Goal: Book appointment/travel/reservation

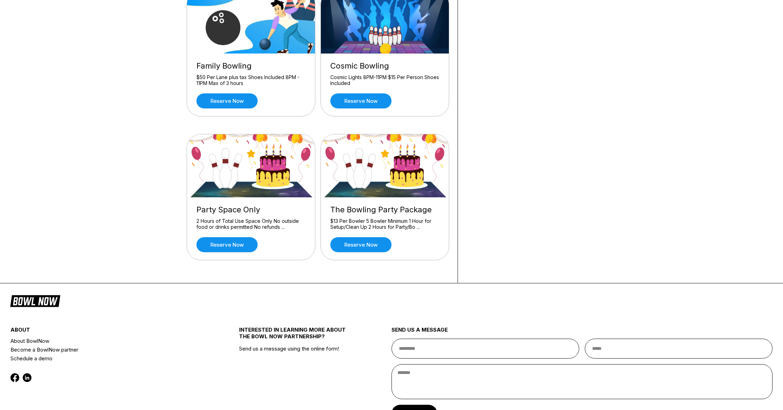
scroll to position [230, 0]
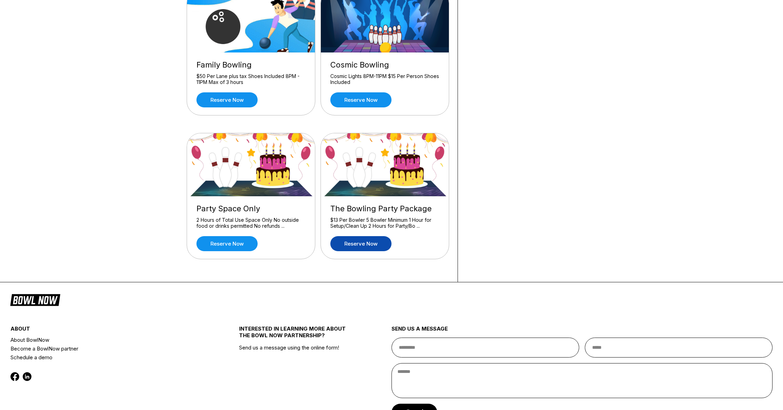
click at [343, 243] on link "Reserve now" at bounding box center [360, 243] width 61 height 15
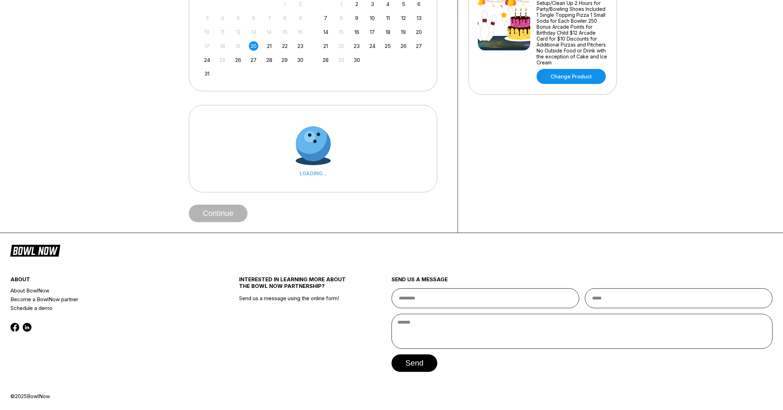
scroll to position [0, 0]
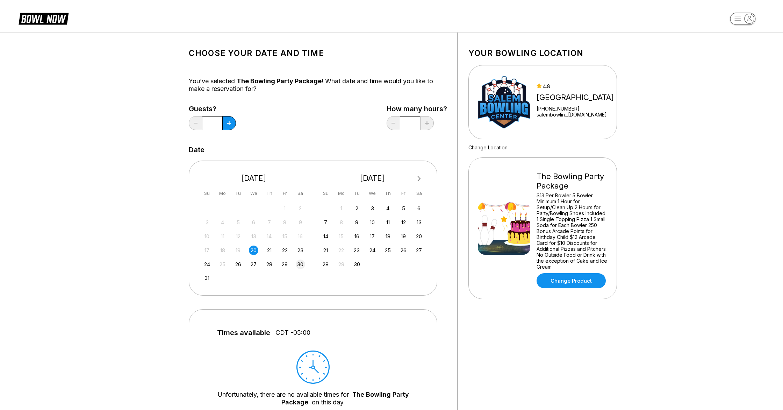
click at [304, 265] on div "30" at bounding box center [300, 263] width 9 height 9
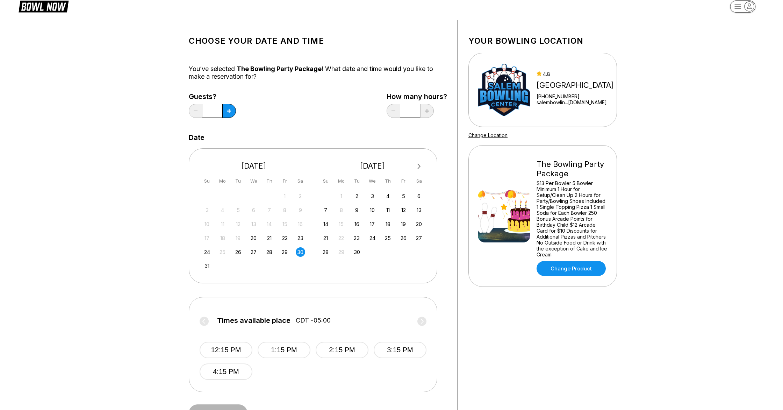
scroll to position [14, 0]
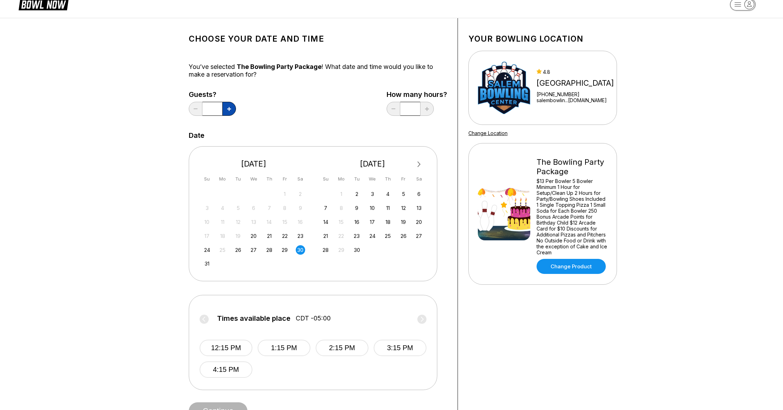
click at [231, 108] on icon at bounding box center [229, 109] width 4 height 4
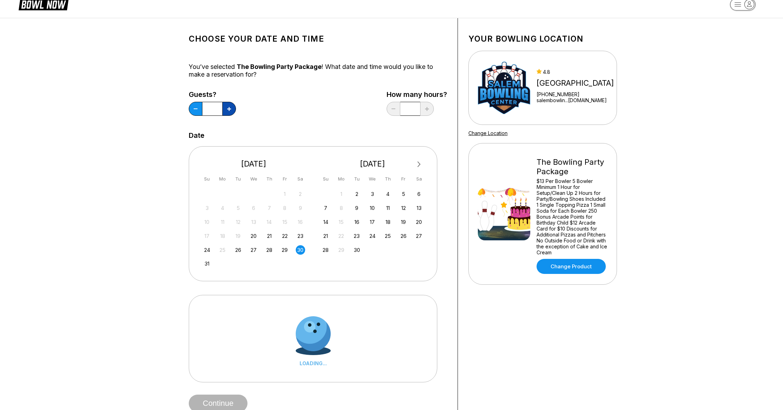
click at [231, 108] on icon at bounding box center [229, 109] width 4 height 4
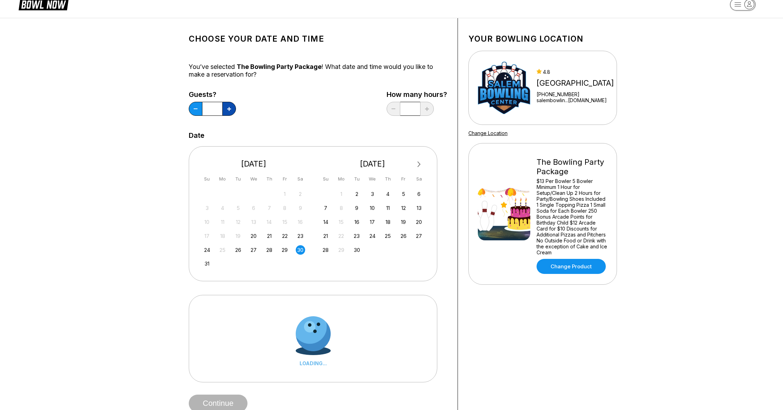
click at [231, 108] on icon at bounding box center [229, 109] width 4 height 4
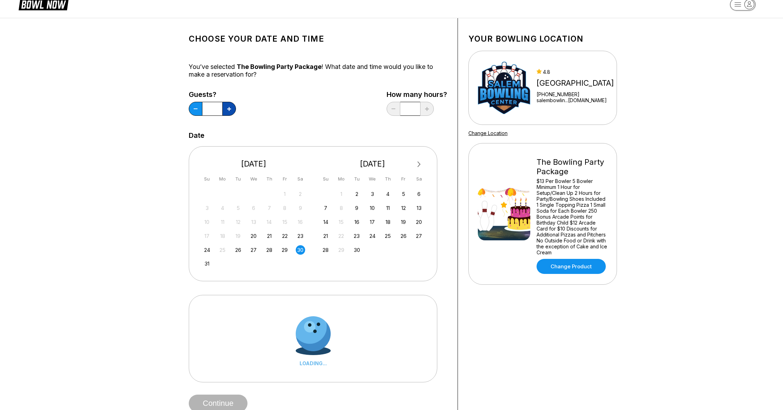
click at [231, 108] on icon at bounding box center [229, 109] width 4 height 4
click at [230, 108] on icon at bounding box center [229, 109] width 4 height 4
type input "**"
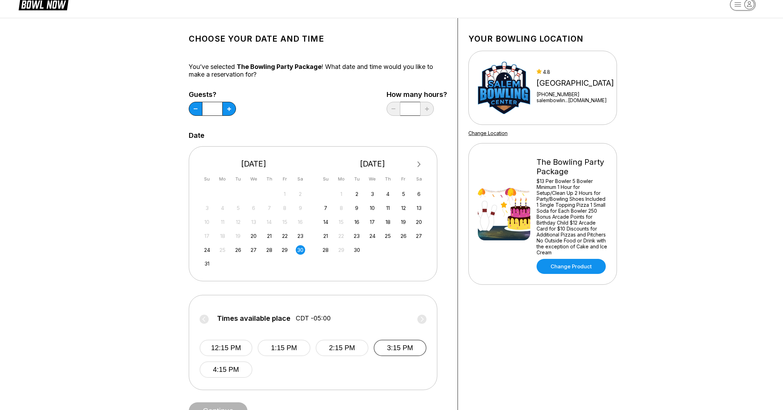
click at [388, 352] on button "3:15 PM" at bounding box center [400, 347] width 53 height 16
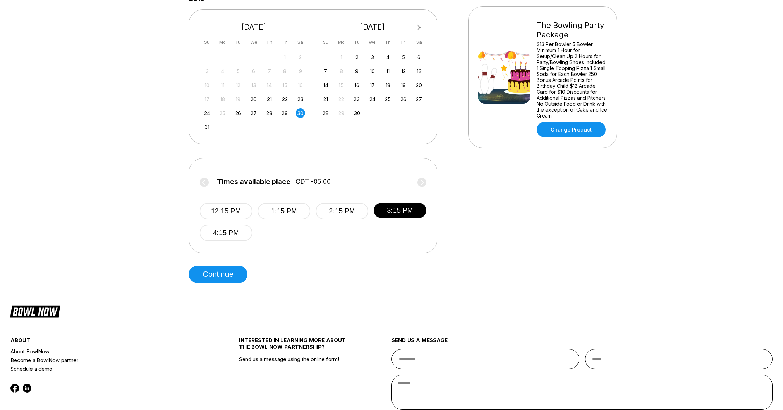
scroll to position [152, 0]
click at [358, 214] on button "2:15 PM" at bounding box center [342, 210] width 53 height 16
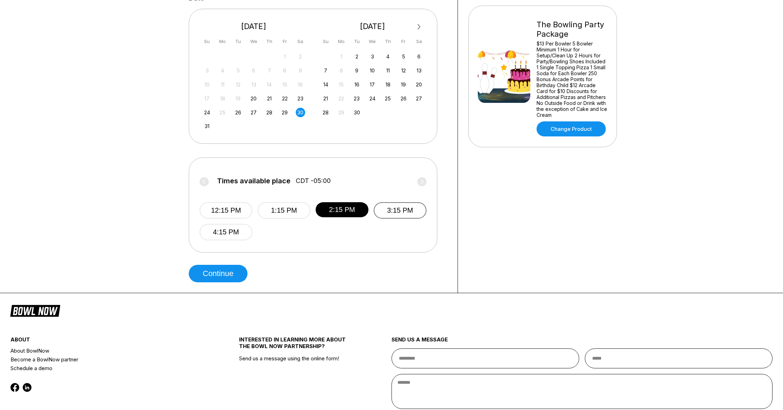
drag, startPoint x: 398, startPoint y: 211, endPoint x: 388, endPoint y: 212, distance: 10.2
click at [398, 211] on button "3:15 PM" at bounding box center [400, 210] width 53 height 16
click at [242, 273] on button "Continue" at bounding box center [218, 273] width 59 height 17
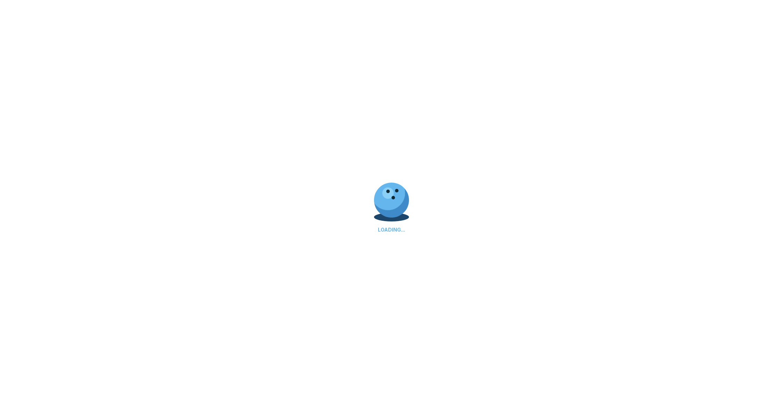
scroll to position [0, 0]
select select "**"
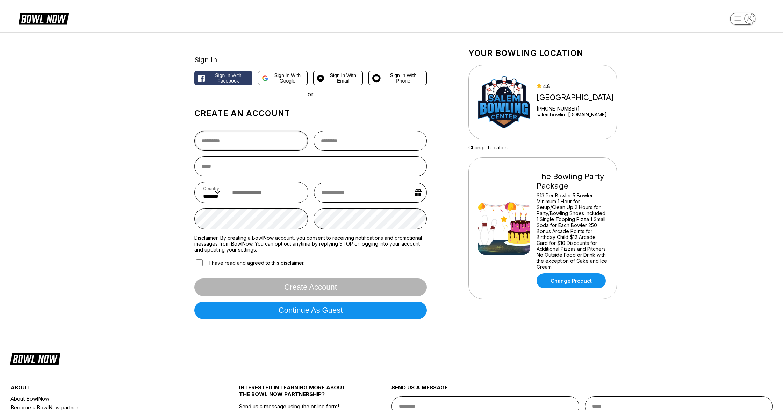
click at [262, 149] on input "text" at bounding box center [251, 141] width 114 height 20
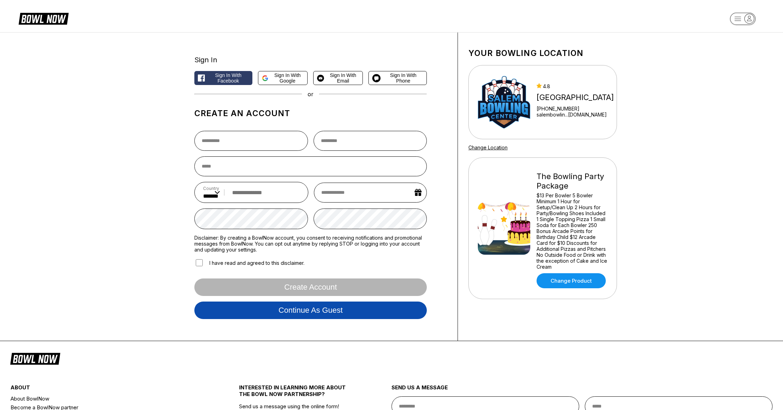
click at [308, 314] on button "Continue as guest" at bounding box center [310, 309] width 232 height 17
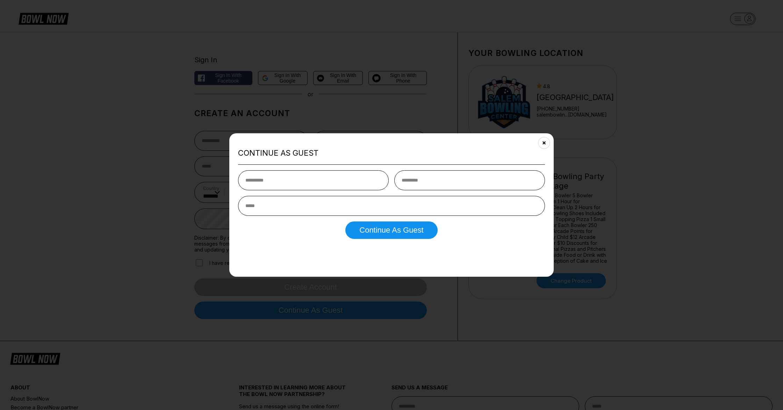
type input "*******"
type input "*****"
click at [389, 208] on input "email" at bounding box center [391, 205] width 307 height 20
type input "**********"
click at [345, 221] on button "Continue as Guest" at bounding box center [391, 229] width 92 height 17
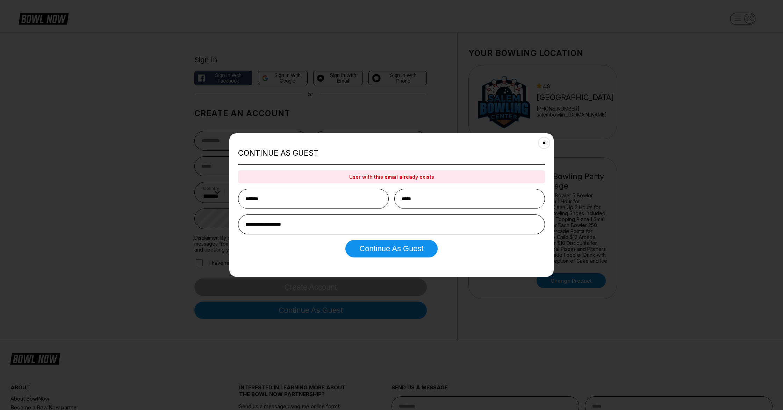
drag, startPoint x: 543, startPoint y: 144, endPoint x: 541, endPoint y: 148, distance: 4.2
click at [543, 145] on icon "Close" at bounding box center [545, 143] width 6 height 6
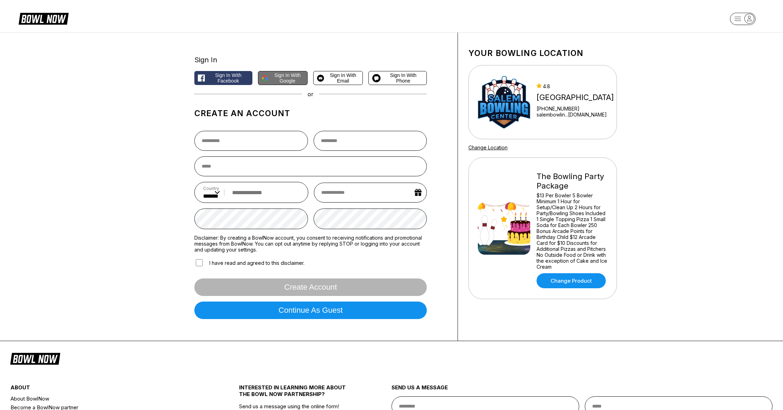
click at [296, 81] on span "Sign in with Google" at bounding box center [287, 77] width 33 height 11
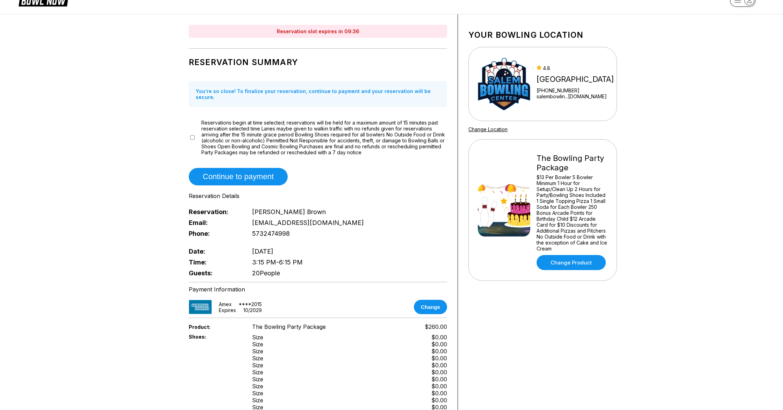
scroll to position [19, 0]
